Goal: Task Accomplishment & Management: Use online tool/utility

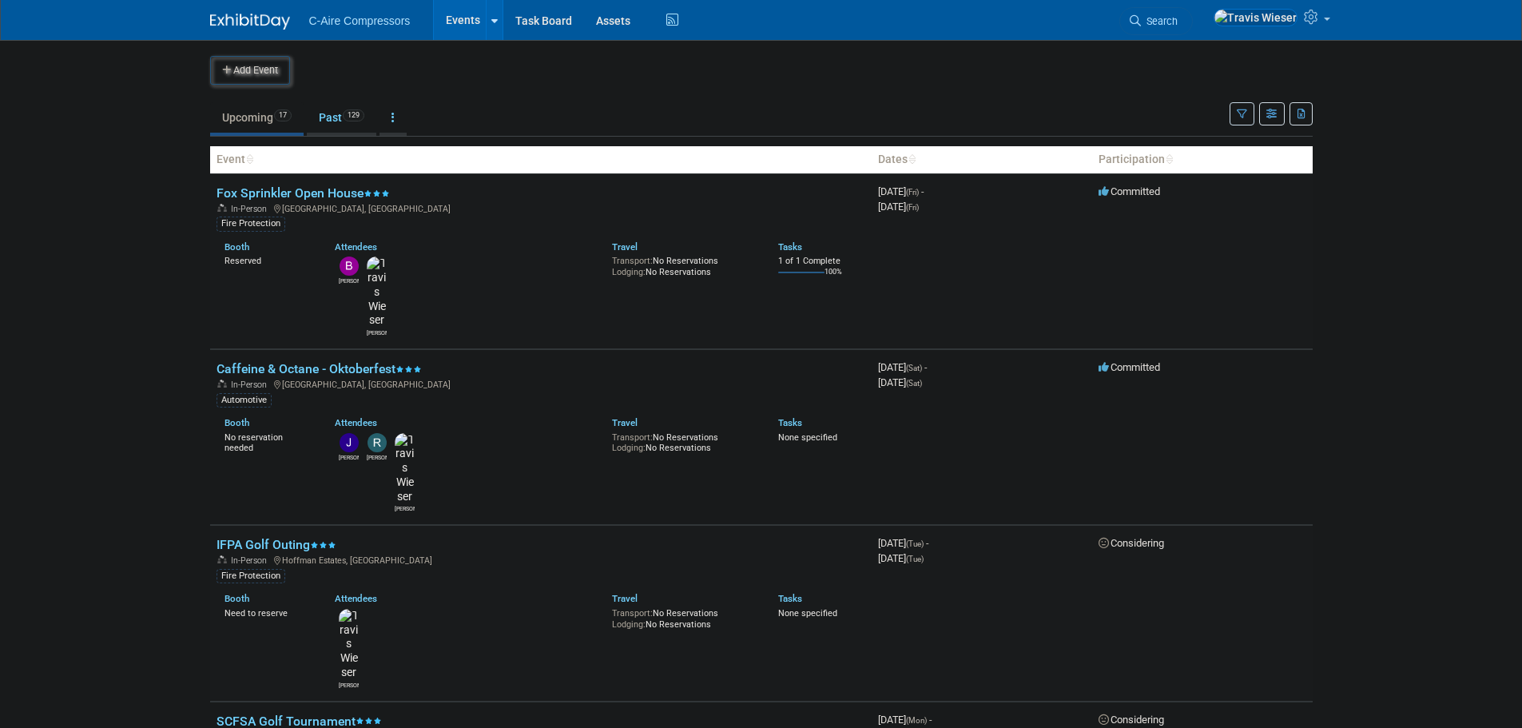
click at [165, 301] on body "C-Aire Compressors Events Add Event Bulk Upload Events Shareable Event Boards R…" at bounding box center [761, 364] width 1522 height 728
click at [1332, 229] on body "C-Aire Compressors Events Add Event Bulk Upload Events Shareable Event Boards R…" at bounding box center [761, 364] width 1522 height 728
click at [132, 376] on body "C-Aire Compressors Events Add Event Bulk Upload Events Shareable Event Boards R…" at bounding box center [761, 364] width 1522 height 728
drag, startPoint x: 166, startPoint y: 321, endPoint x: 174, endPoint y: 277, distance: 44.7
click at [165, 320] on body "C-Aire Compressors Events Add Event Bulk Upload Events Shareable Event Boards R…" at bounding box center [761, 364] width 1522 height 728
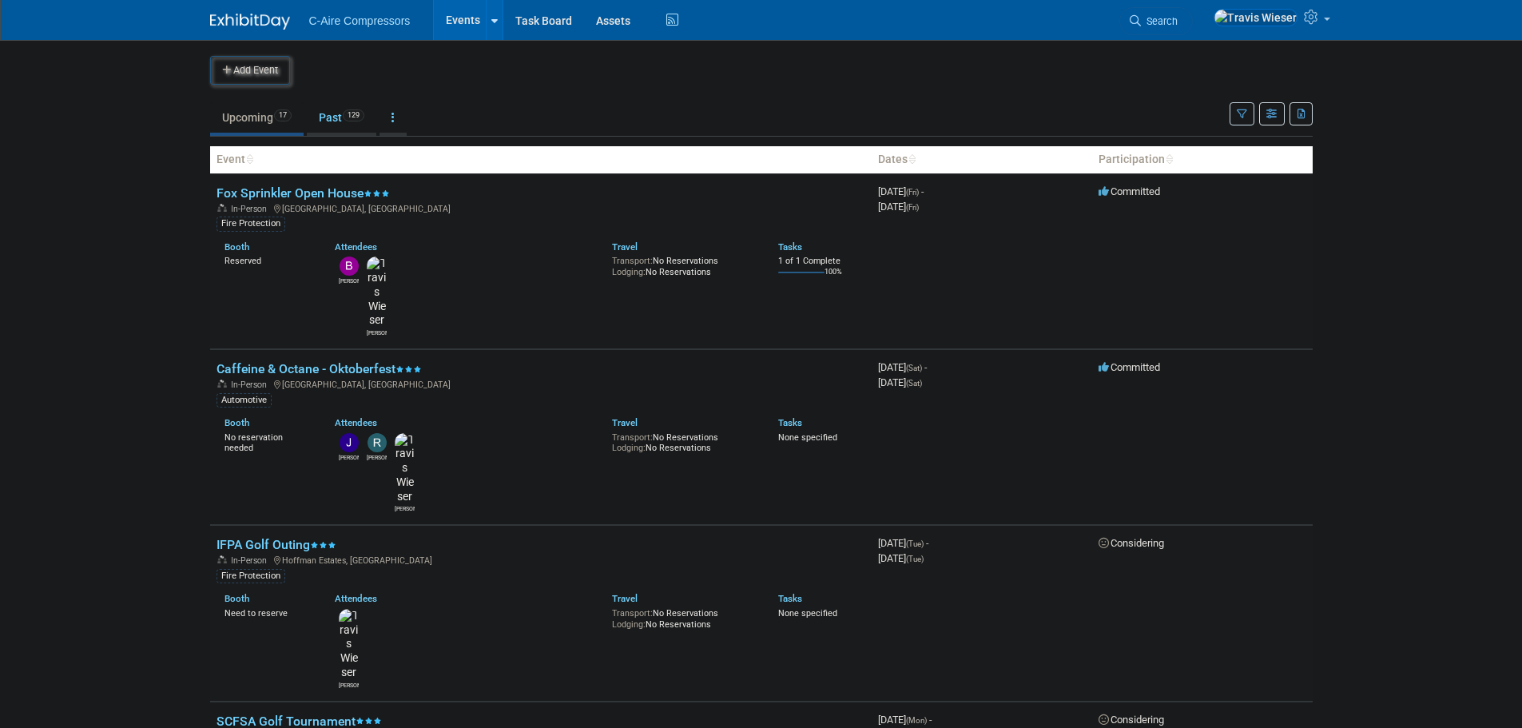
drag, startPoint x: 161, startPoint y: 167, endPoint x: 170, endPoint y: 186, distance: 21.1
click at [161, 167] on body "C-Aire Compressors Events Add Event Bulk Upload Events Shareable Event Boards R…" at bounding box center [761, 364] width 1522 height 728
